Goal: Transaction & Acquisition: Purchase product/service

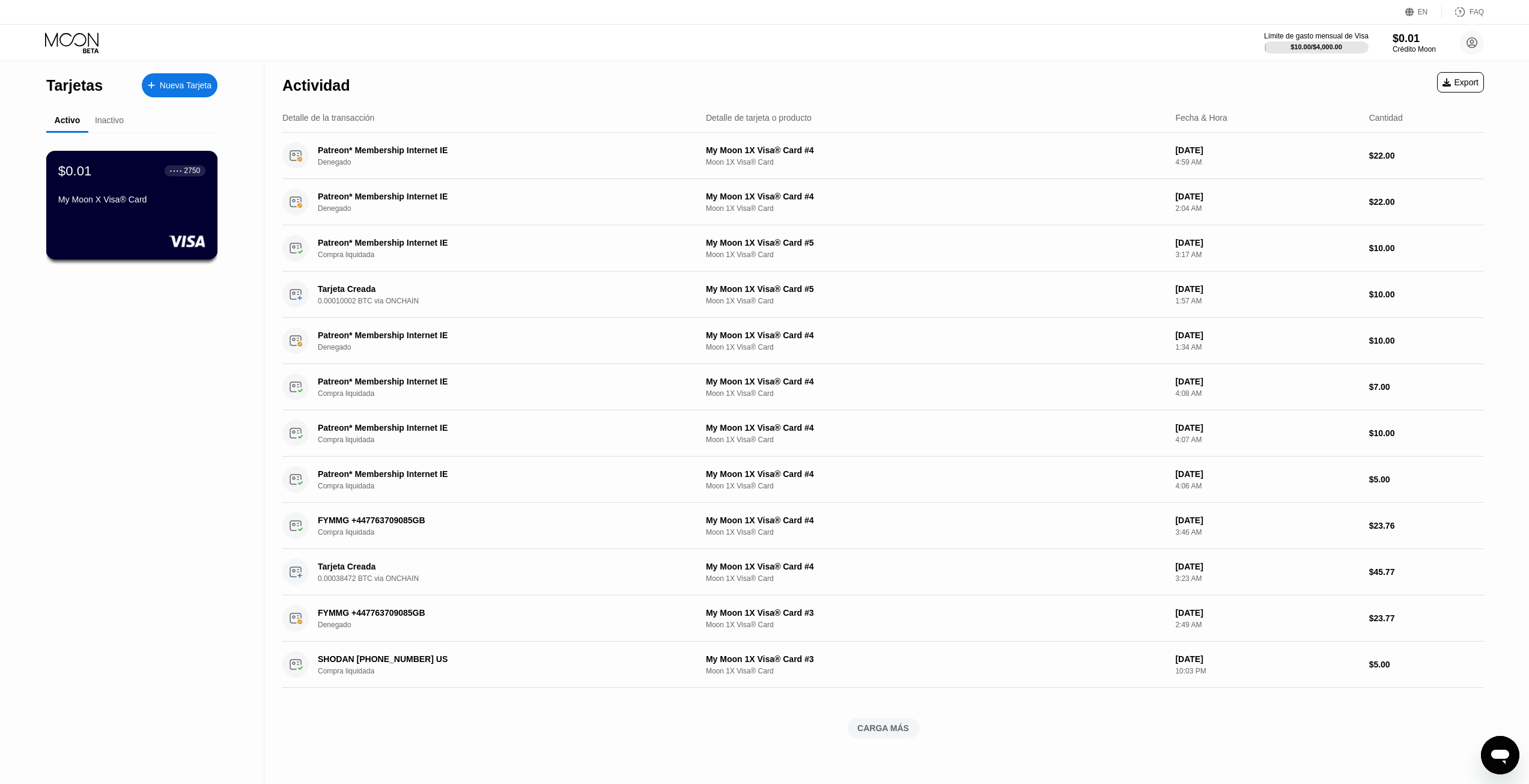
click at [124, 191] on div "$0.01 ● ● ● ● 2750 My Moon X Visa® Card" at bounding box center [131, 186] width 147 height 46
click at [187, 82] on div "Nueva Tarjeta" at bounding box center [186, 85] width 52 height 10
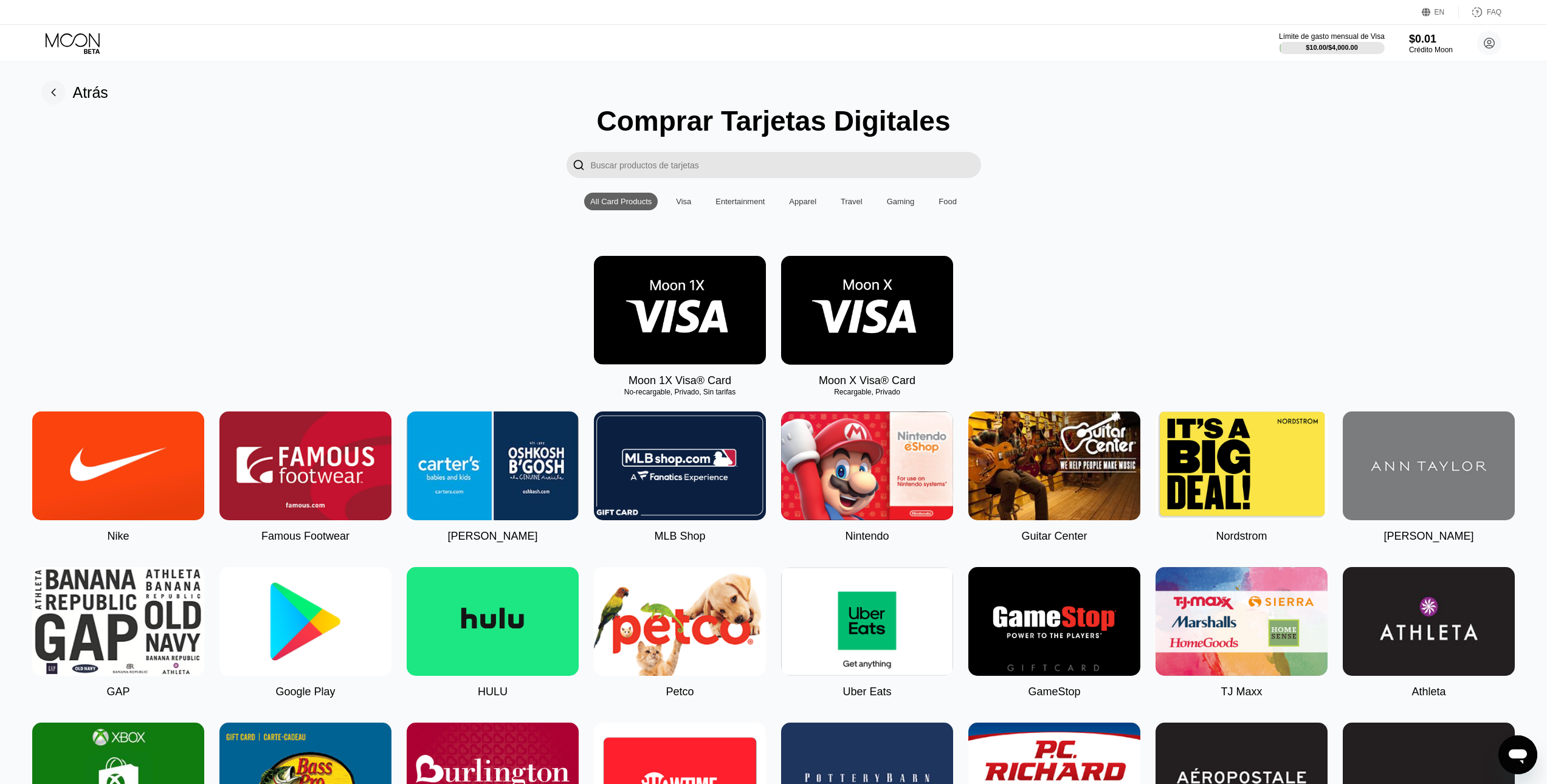
click at [761, 163] on input "Search card products" at bounding box center [785, 165] width 390 height 26
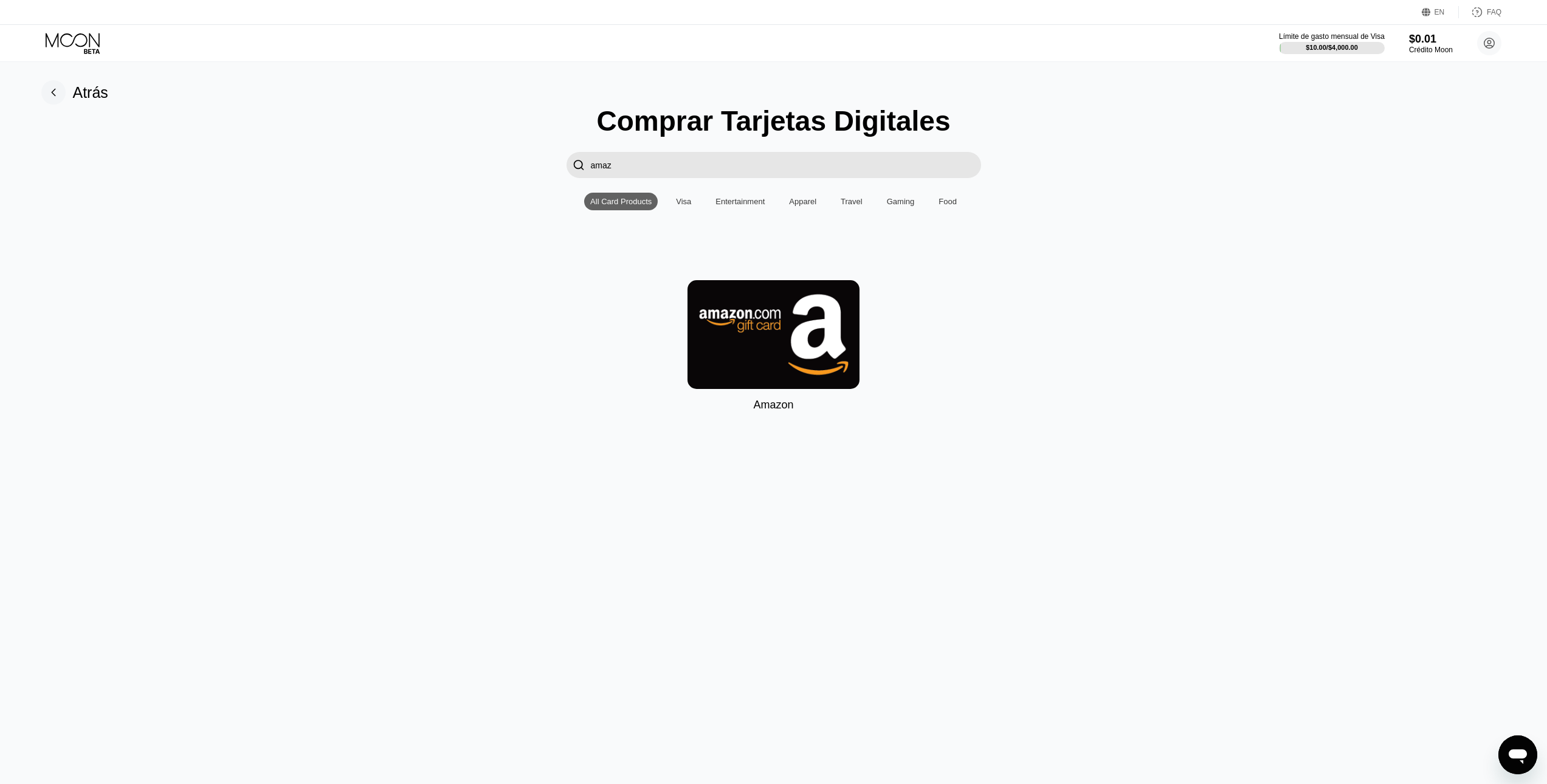
type input "amaz"
click at [805, 334] on img at bounding box center [773, 335] width 172 height 109
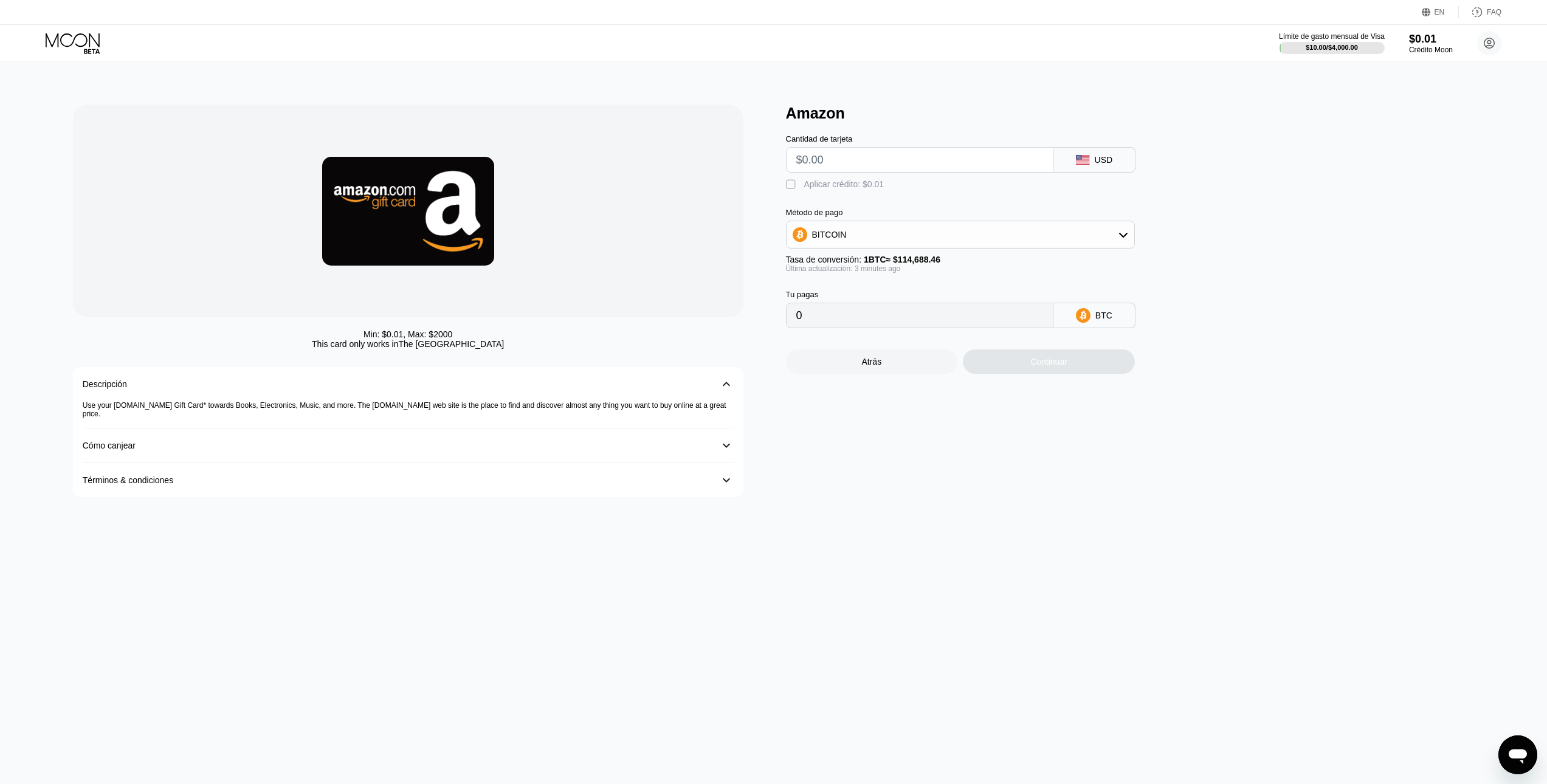
click at [891, 172] on input "text" at bounding box center [920, 159] width 247 height 24
type input "$25"
type input "0.00021799"
type input "$250"
type input "0.00217982"
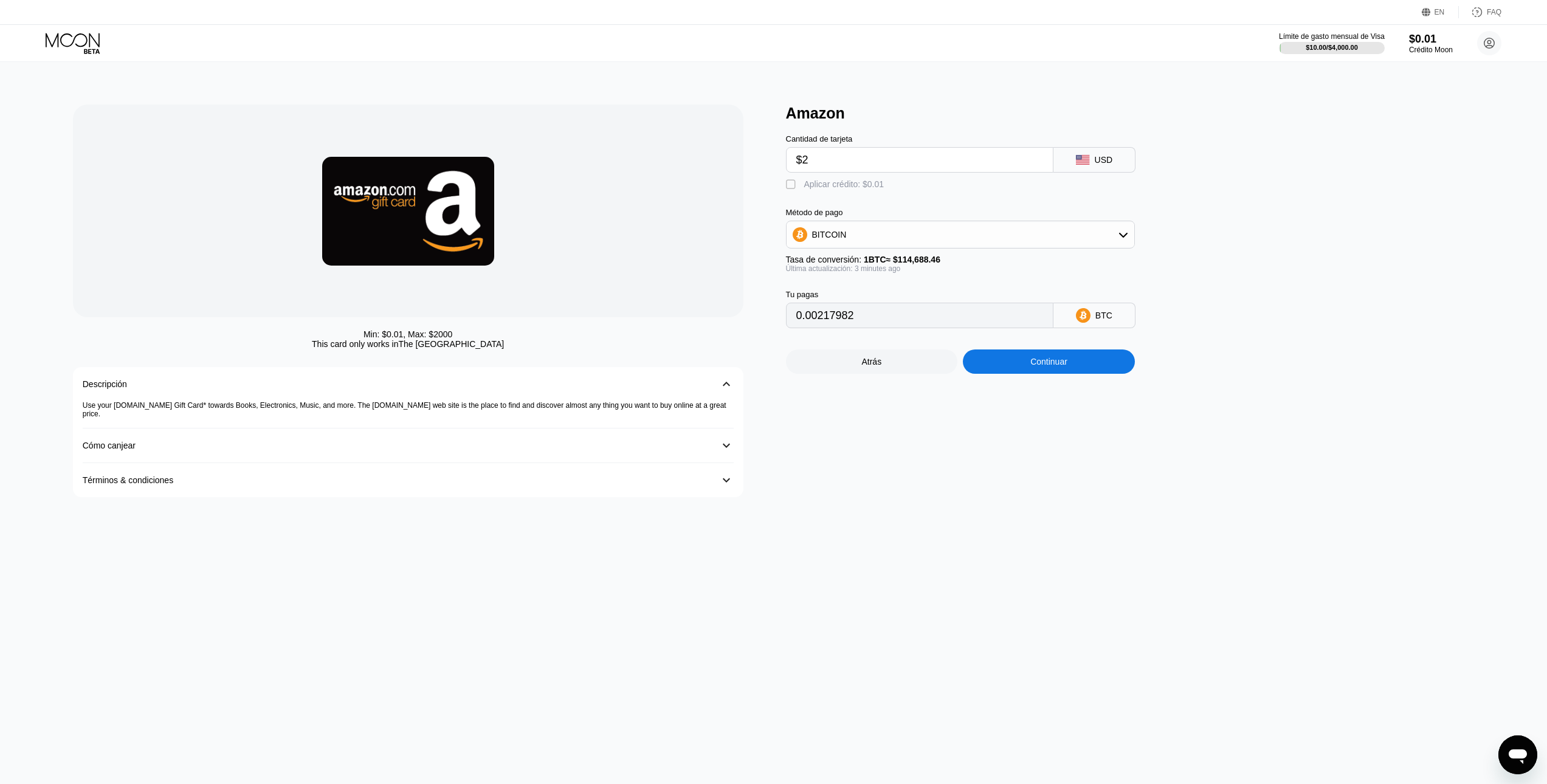
type input "$29"
type input "0.00025286"
type input "$293"
type input "0.00255475"
type input "$293.6"
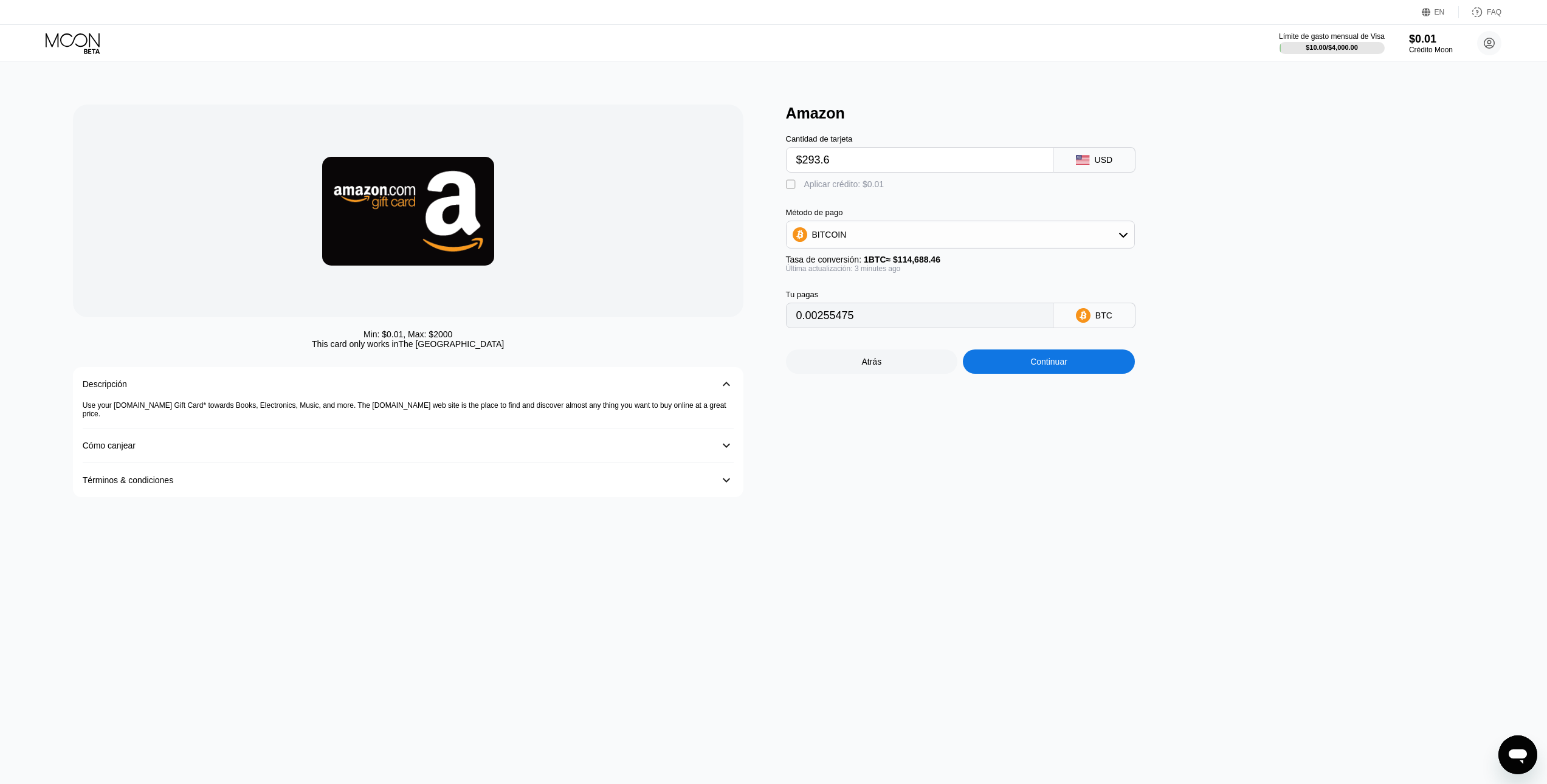
type input "0.00255998"
type input "$293.64"
type input "0.00256033"
type input "$293.64"
click at [1273, 282] on div "Amazon Cantidad de tarjeta $293.64 USD  Aplicar crédito: $0.01 Método de pago …" at bounding box center [1136, 301] width 701 height 393
